Goal: Task Accomplishment & Management: Use online tool/utility

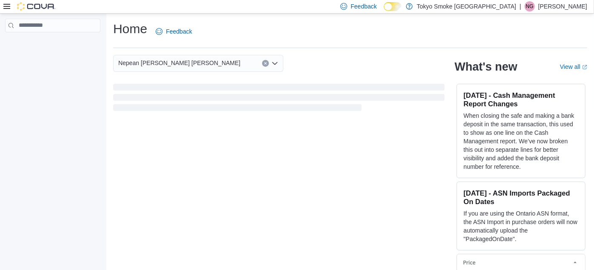
click at [5, 2] on div at bounding box center [29, 6] width 52 height 9
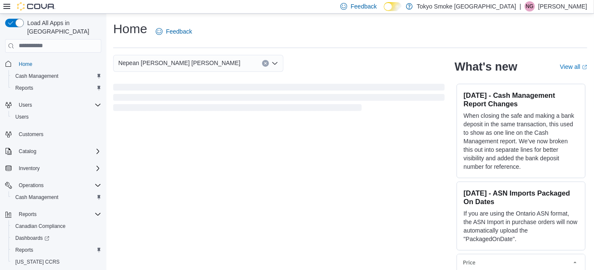
click at [5, 4] on icon at bounding box center [6, 6] width 7 height 5
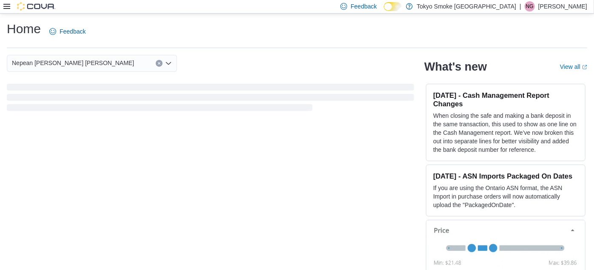
click at [9, 9] on icon at bounding box center [6, 6] width 7 height 7
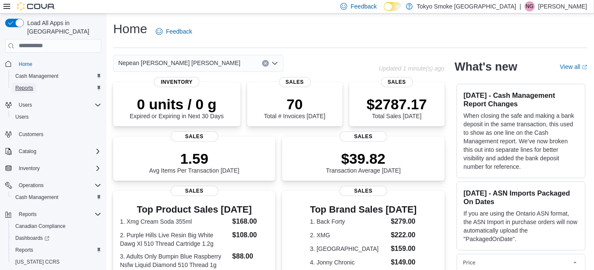
click at [24, 83] on span "Reports" at bounding box center [24, 88] width 18 height 10
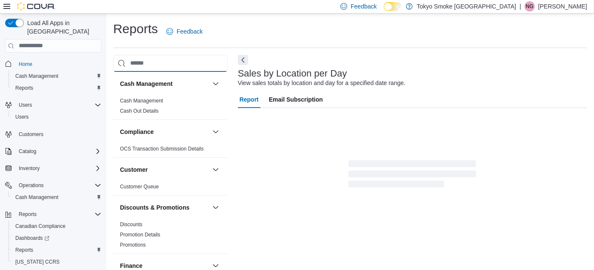
click at [170, 65] on input "search" at bounding box center [170, 63] width 115 height 17
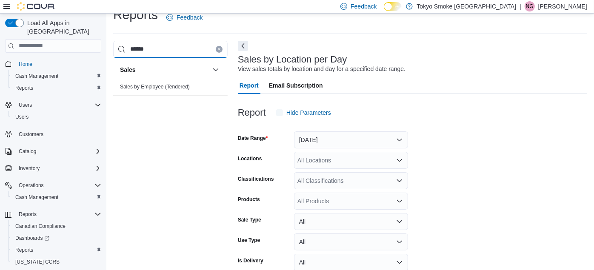
scroll to position [19, 0]
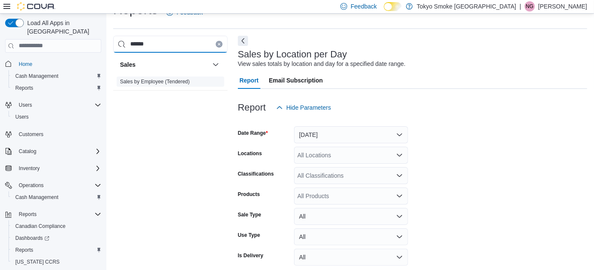
type input "******"
click at [159, 79] on link "Sales by Employee (Tendered)" at bounding box center [155, 82] width 70 height 6
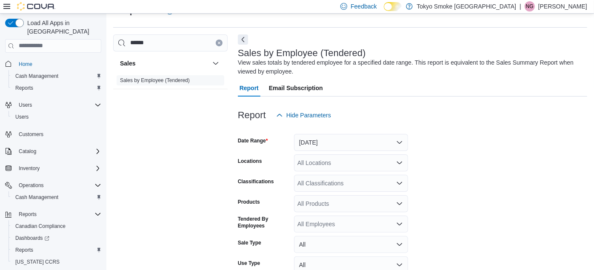
scroll to position [28, 0]
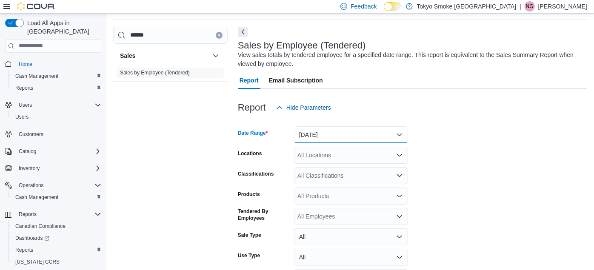
click at [359, 141] on button "[DATE]" at bounding box center [351, 134] width 114 height 17
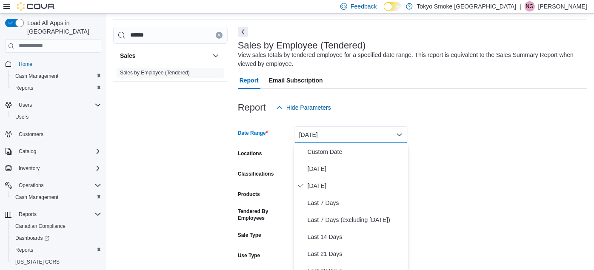
scroll to position [29, 0]
click at [334, 161] on button "[DATE]" at bounding box center [351, 168] width 114 height 17
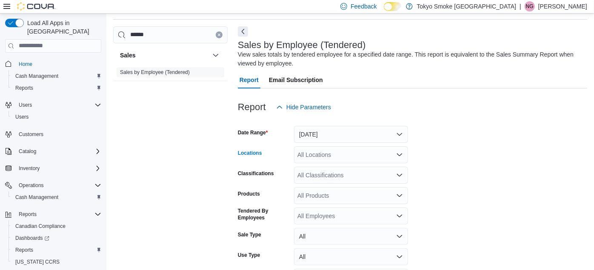
click at [326, 157] on div "All Locations" at bounding box center [351, 154] width 114 height 17
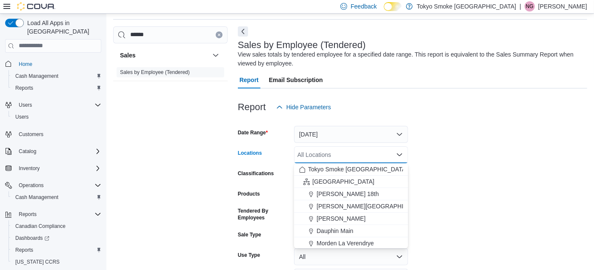
click at [326, 157] on div "All Locations Combo box. Selected. Combo box input. All Locations. Type some te…" at bounding box center [351, 154] width 114 height 17
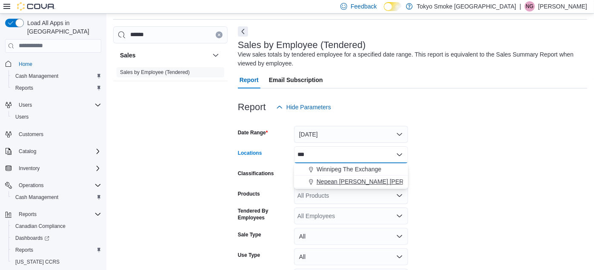
type input "***"
click at [325, 181] on span "Nepean [PERSON_NAME] [PERSON_NAME]" at bounding box center [378, 182] width 122 height 9
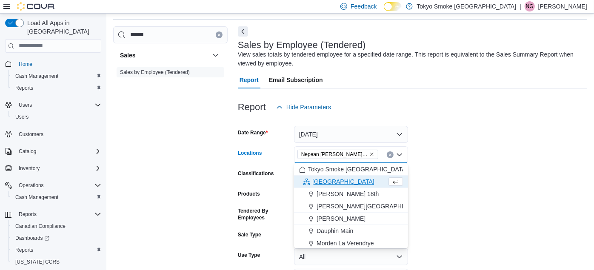
click at [466, 181] on form "Date Range [DATE] Locations [GEOGRAPHIC_DATA] [PERSON_NAME][GEOGRAPHIC_DATA][PE…" at bounding box center [413, 213] width 350 height 194
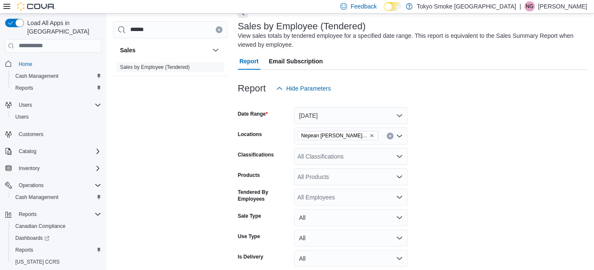
scroll to position [85, 0]
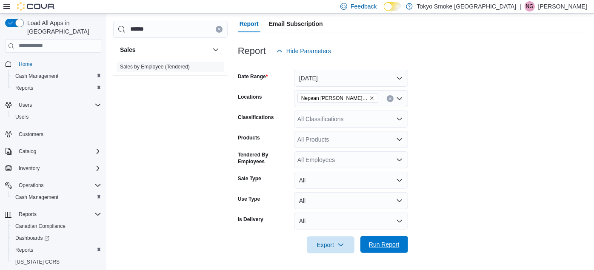
click at [373, 248] on span "Run Report" at bounding box center [384, 245] width 31 height 9
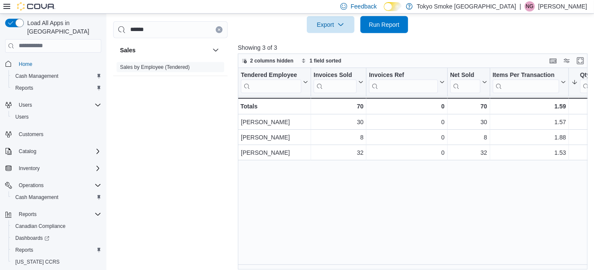
scroll to position [311, 0]
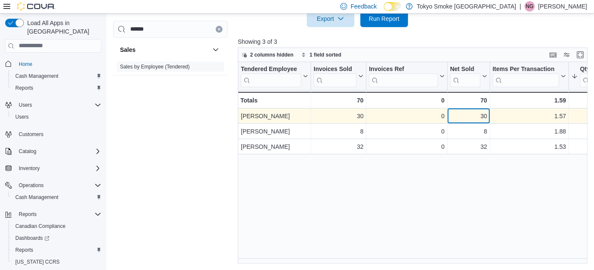
click at [432, 120] on div "0" at bounding box center [406, 116] width 75 height 10
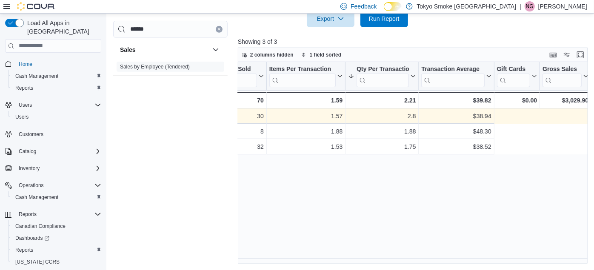
scroll to position [0, 0]
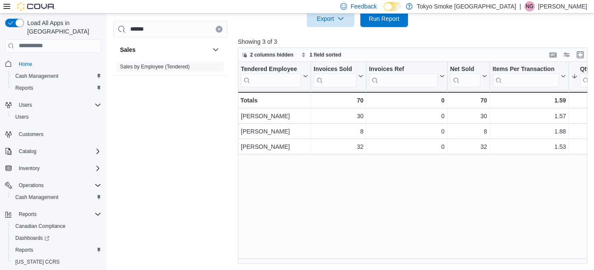
click at [459, 37] on div "Report Hide Parameters Date Range [DATE] Locations Nepean [PERSON_NAME] [PERSON…" at bounding box center [414, 35] width 353 height 458
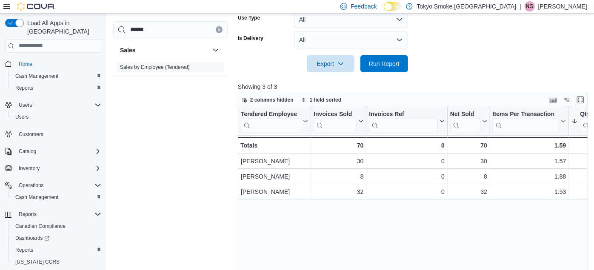
scroll to position [292, 0]
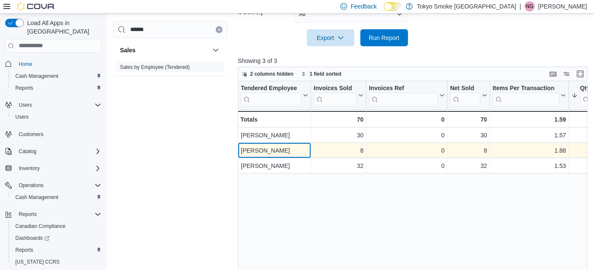
click at [252, 153] on div "[PERSON_NAME]" at bounding box center [274, 151] width 67 height 10
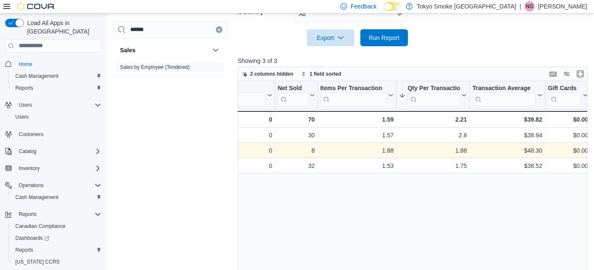
scroll to position [0, 0]
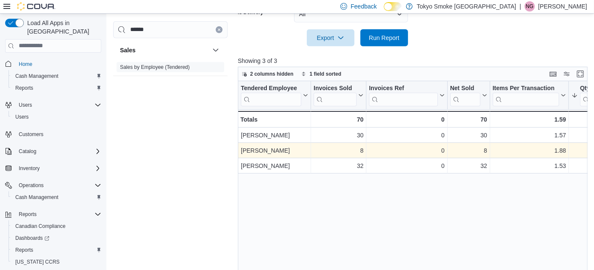
click at [542, 54] on div at bounding box center [414, 51] width 353 height 10
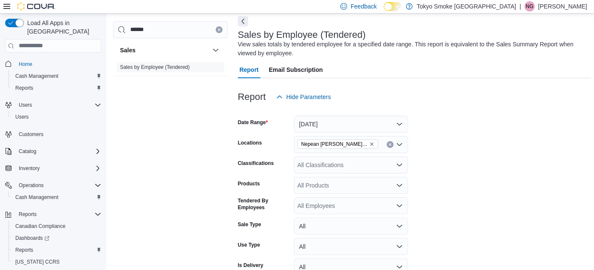
scroll to position [37, 0]
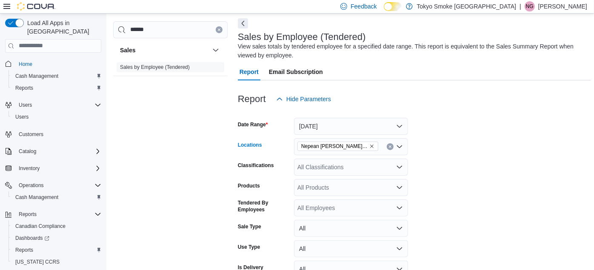
click at [389, 146] on icon "Clear input" at bounding box center [390, 146] width 3 height 3
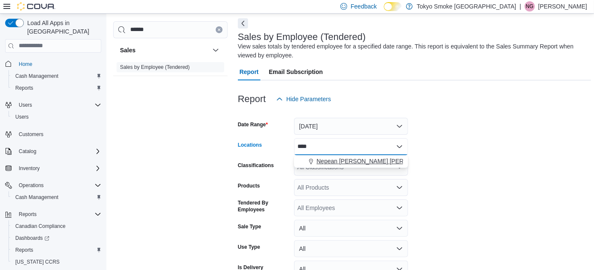
type input "****"
click at [349, 158] on span "Nepean [PERSON_NAME] [PERSON_NAME]" at bounding box center [378, 161] width 122 height 9
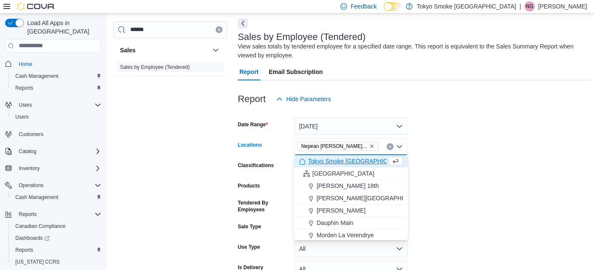
click at [491, 150] on form "Date Range [DATE] Locations [GEOGRAPHIC_DATA] [PERSON_NAME][GEOGRAPHIC_DATA][PE…" at bounding box center [414, 205] width 353 height 194
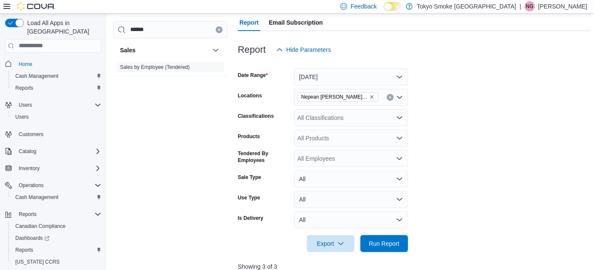
scroll to position [188, 0]
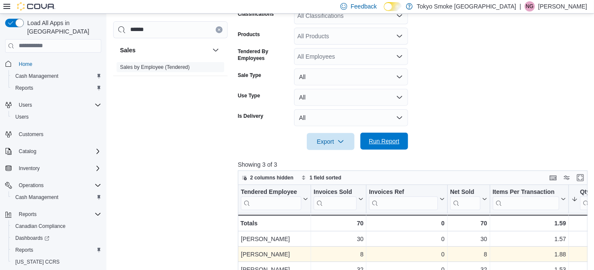
click at [375, 141] on span "Run Report" at bounding box center [384, 141] width 31 height 9
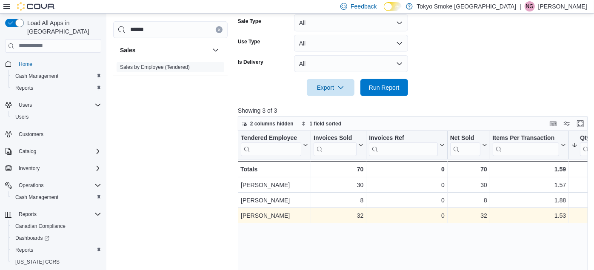
scroll to position [264, 0]
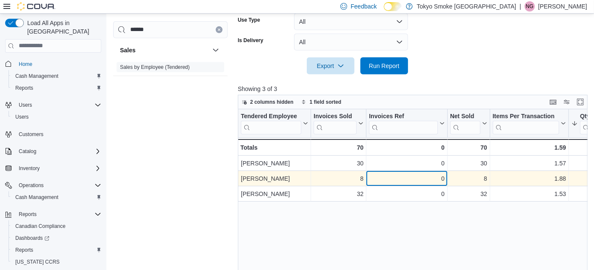
click at [356, 172] on div "8 - Invoices Sold, column 2, row 2" at bounding box center [338, 178] width 55 height 15
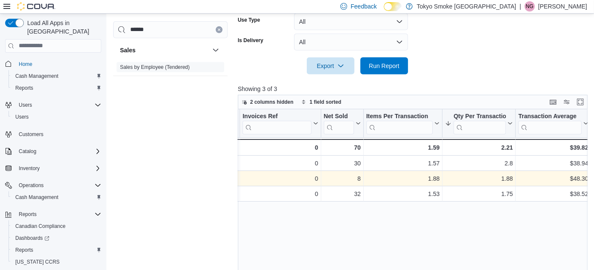
click at [356, 172] on div "Tendered Employee Click to view column header actions Invoices Sold Click to vi…" at bounding box center [414, 210] width 353 height 202
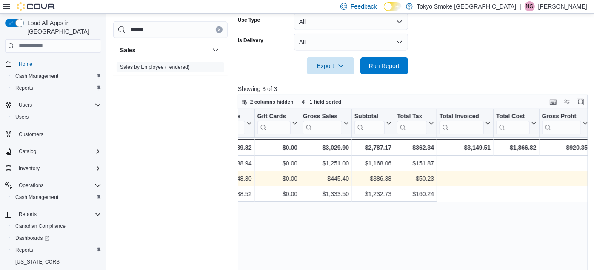
scroll to position [0, 0]
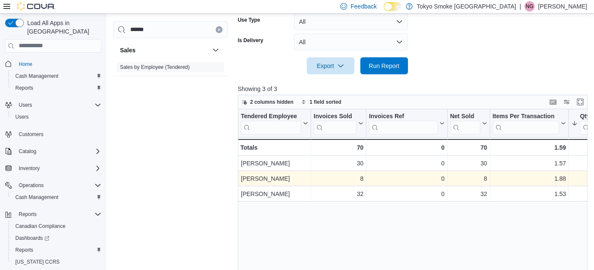
click at [331, 227] on div "Tendered Employee Click to view column header actions Invoices Sold Click to vi…" at bounding box center [414, 210] width 353 height 202
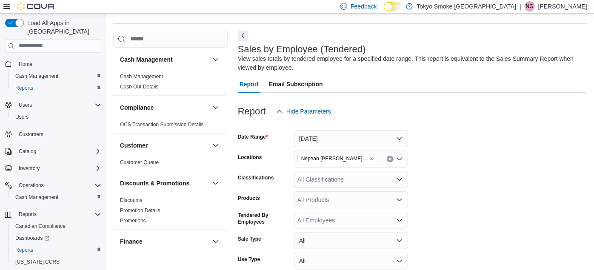
scroll to position [28, 0]
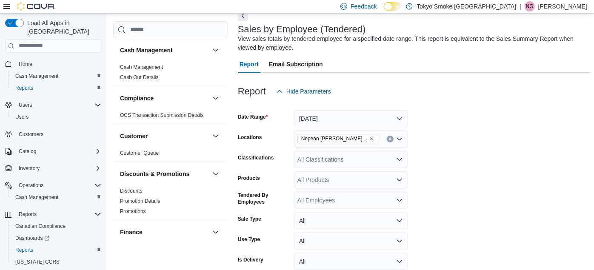
click at [530, 152] on form "Date Range Today Locations Nepean Chapman Mills Classifications All Classificat…" at bounding box center [414, 197] width 353 height 194
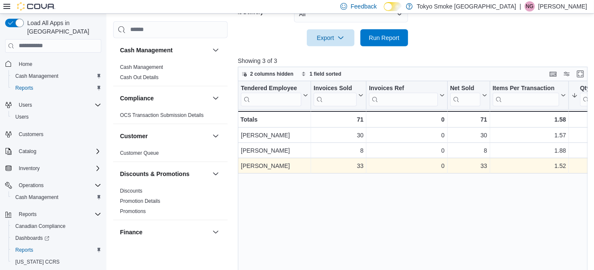
scroll to position [293, 0]
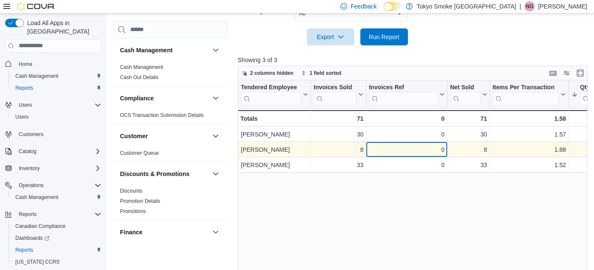
click at [390, 153] on div "0" at bounding box center [406, 150] width 75 height 10
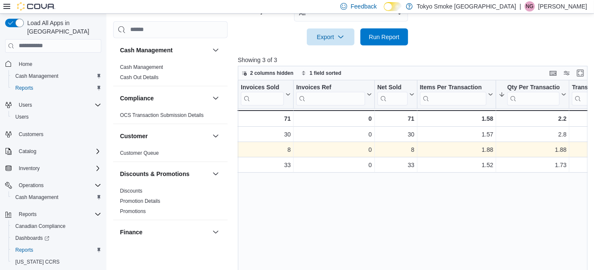
scroll to position [0, 0]
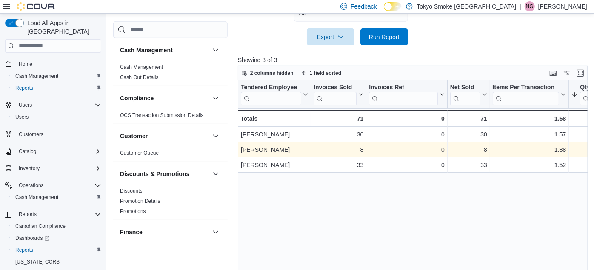
click at [398, 259] on div "Tendered Employee Click to view column header actions Invoices Sold Click to vi…" at bounding box center [414, 181] width 353 height 202
click at [419, 246] on div "Tendered Employee Click to view column header actions Invoices Sold Click to vi…" at bounding box center [414, 181] width 353 height 202
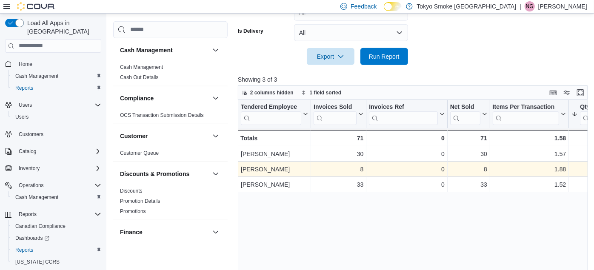
scroll to position [37, 0]
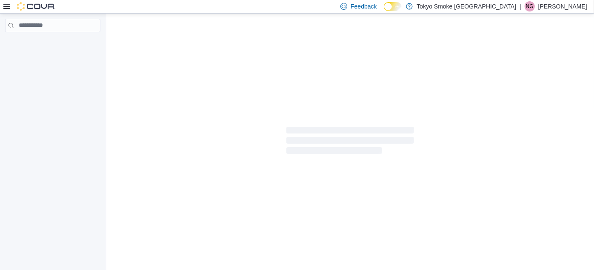
click at [531, 7] on div "NG" at bounding box center [530, 6] width 10 height 10
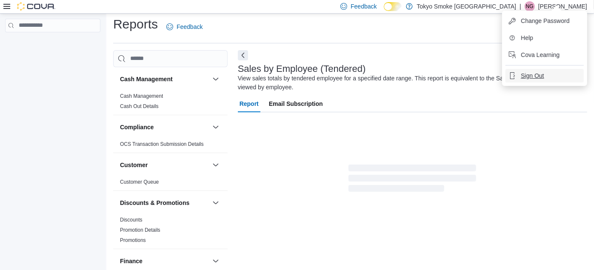
click at [519, 85] on ul "Change Password Help Cova Learning Sign Out" at bounding box center [544, 48] width 85 height 75
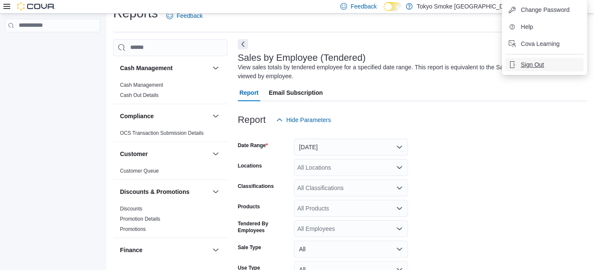
scroll to position [28, 0]
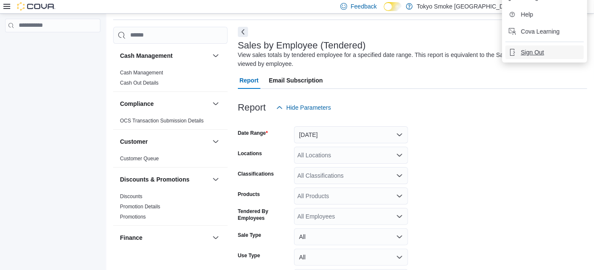
click at [534, 50] on span "Sign Out" at bounding box center [532, 52] width 23 height 9
